Goal: Task Accomplishment & Management: Complete application form

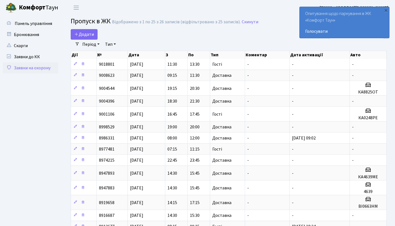
select select "25"
click at [87, 37] on span "Додати" at bounding box center [84, 34] width 20 height 6
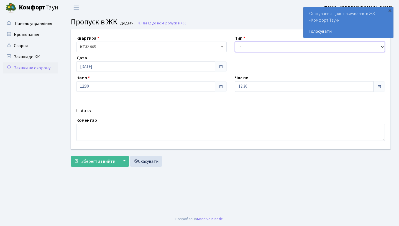
click at [243, 49] on select "- Доставка Таксі Гості Сервіс" at bounding box center [310, 47] width 150 height 11
select select "2"
click at [81, 111] on label "Авто" at bounding box center [86, 110] width 10 height 7
click at [80, 111] on input "Авто" at bounding box center [78, 111] width 4 height 4
checkbox input "true"
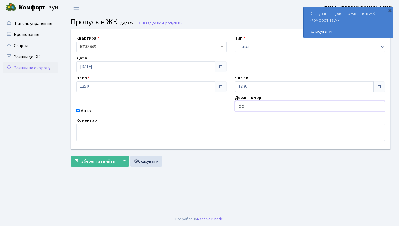
type input "ф"
type input "аа9113вс"
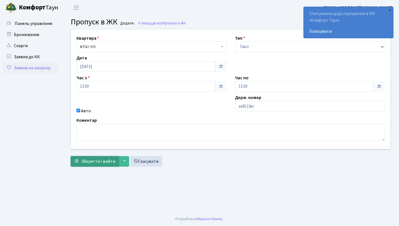
click at [101, 160] on span "Зберегти і вийти" at bounding box center [98, 161] width 34 height 6
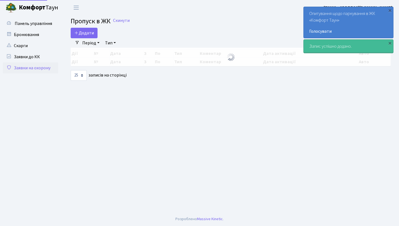
select select "25"
